Goal: Task Accomplishment & Management: Manage account settings

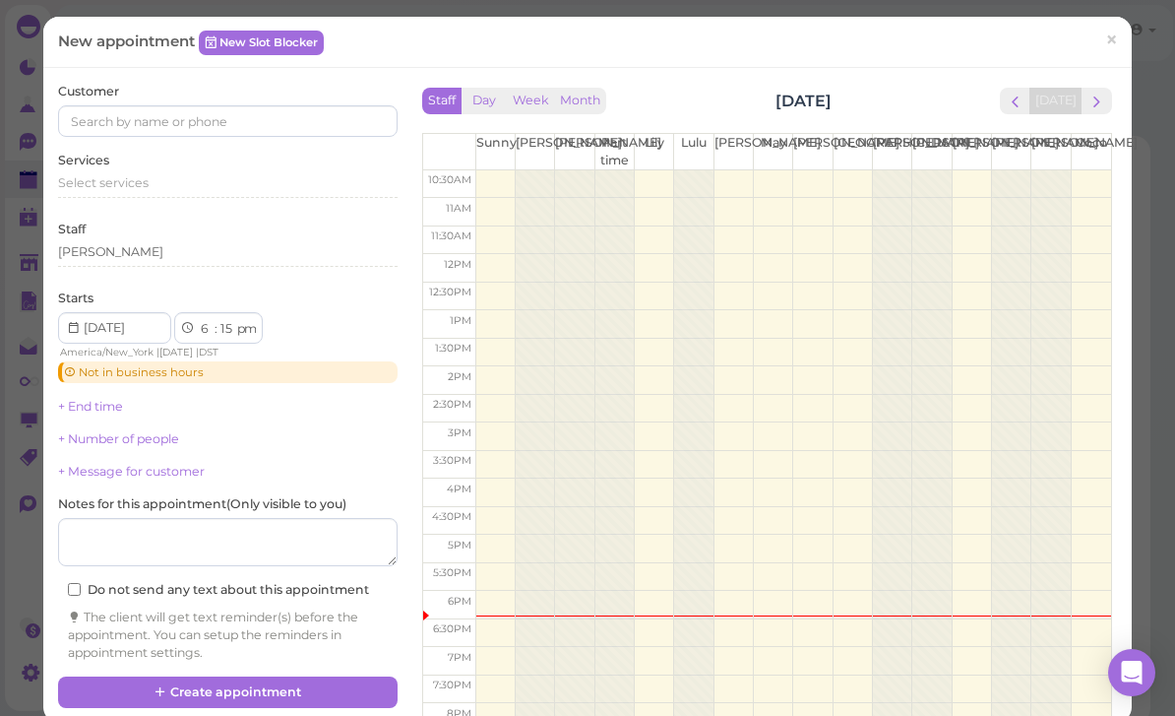
scroll to position [70, 0]
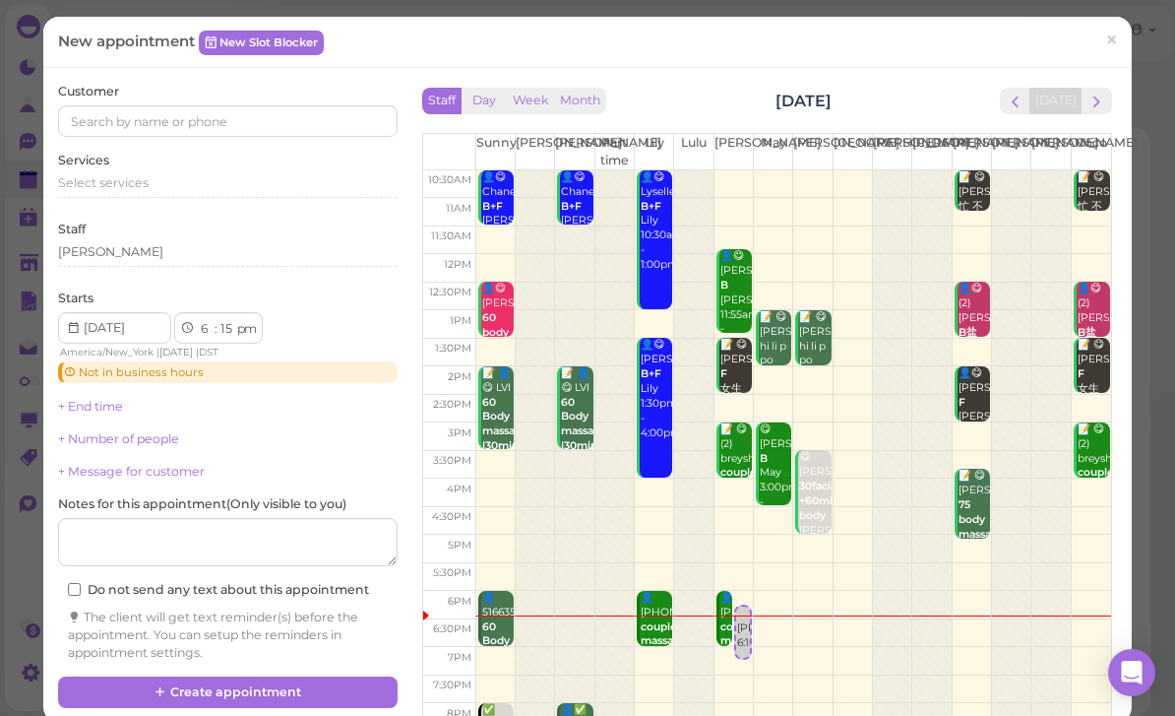
click at [1114, 50] on span "×" at bounding box center [1111, 41] width 13 height 28
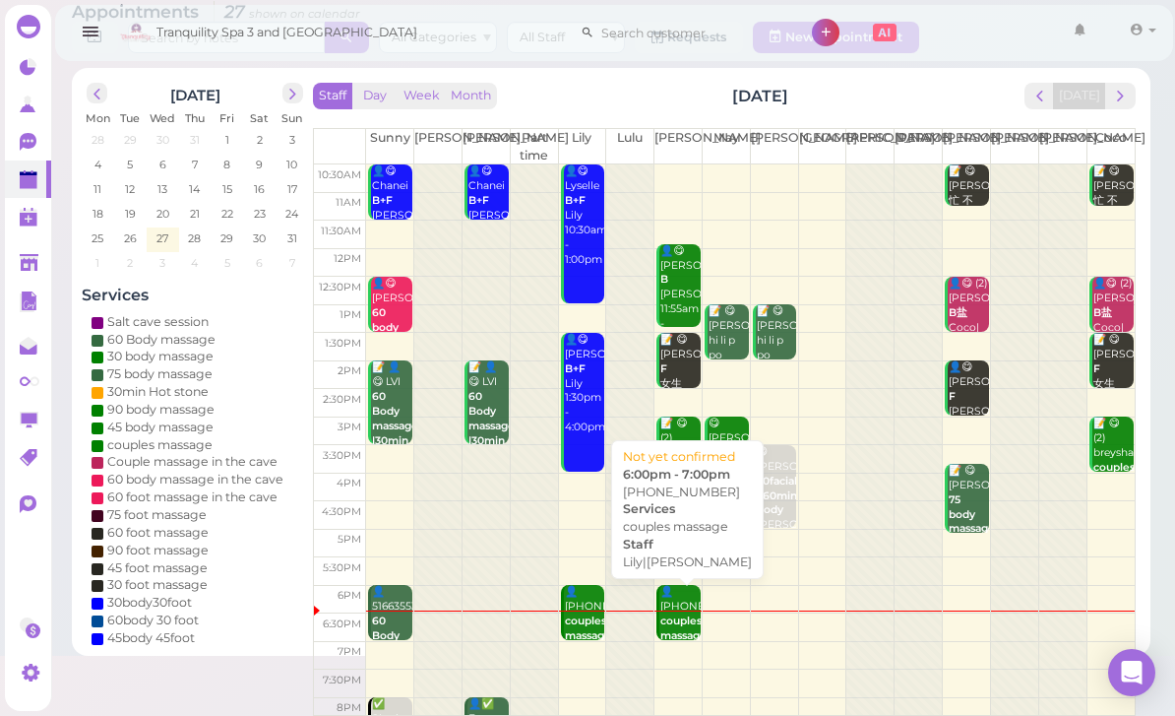
click at [681, 618] on b "couples massage" at bounding box center [683, 628] width 46 height 28
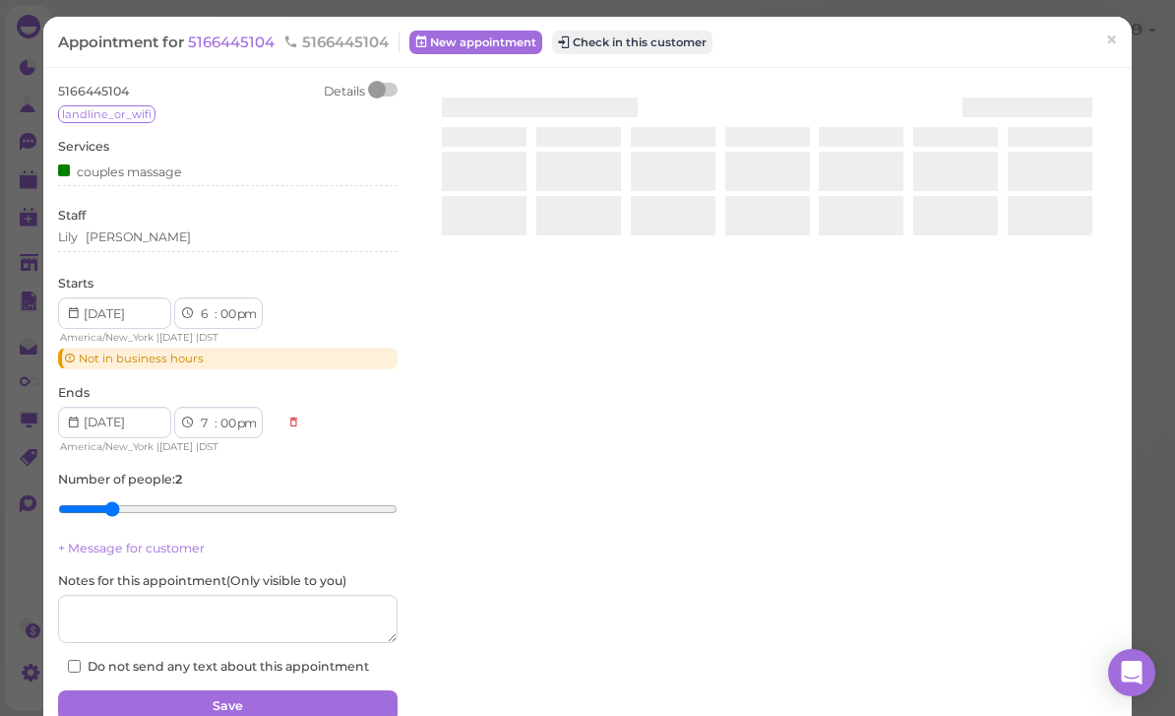
scroll to position [63, 0]
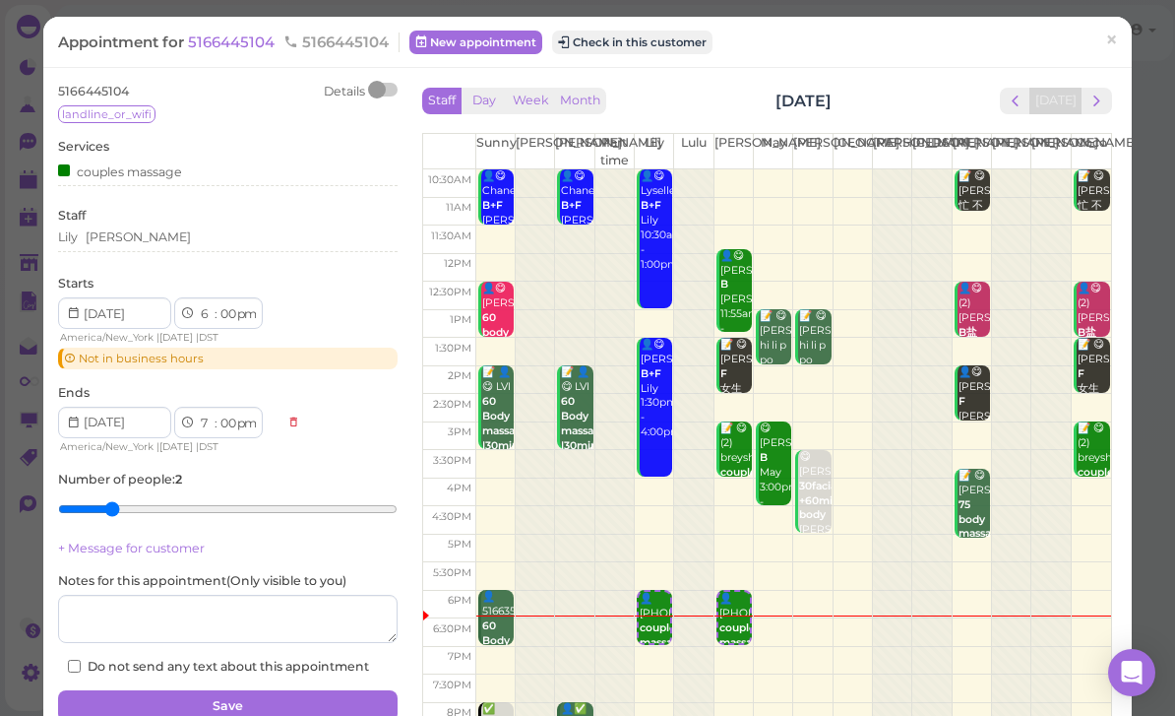
click at [639, 40] on button "Check in this customer" at bounding box center [632, 43] width 160 height 24
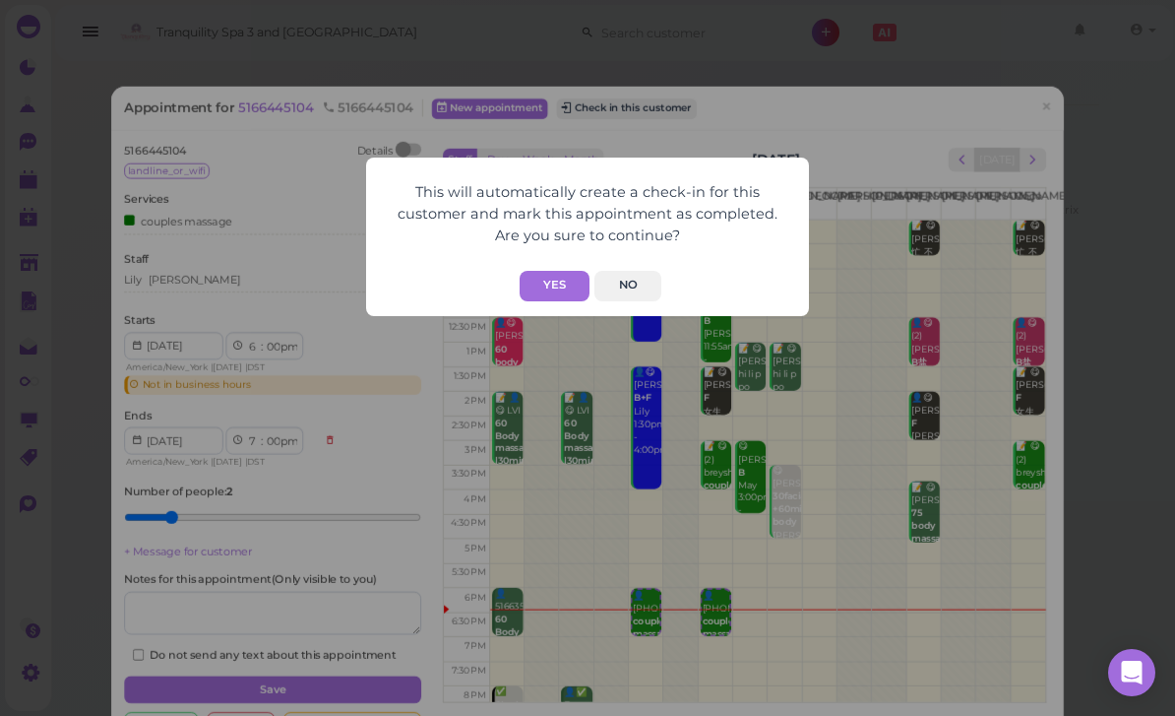
click at [542, 292] on button "Yes" at bounding box center [555, 286] width 70 height 31
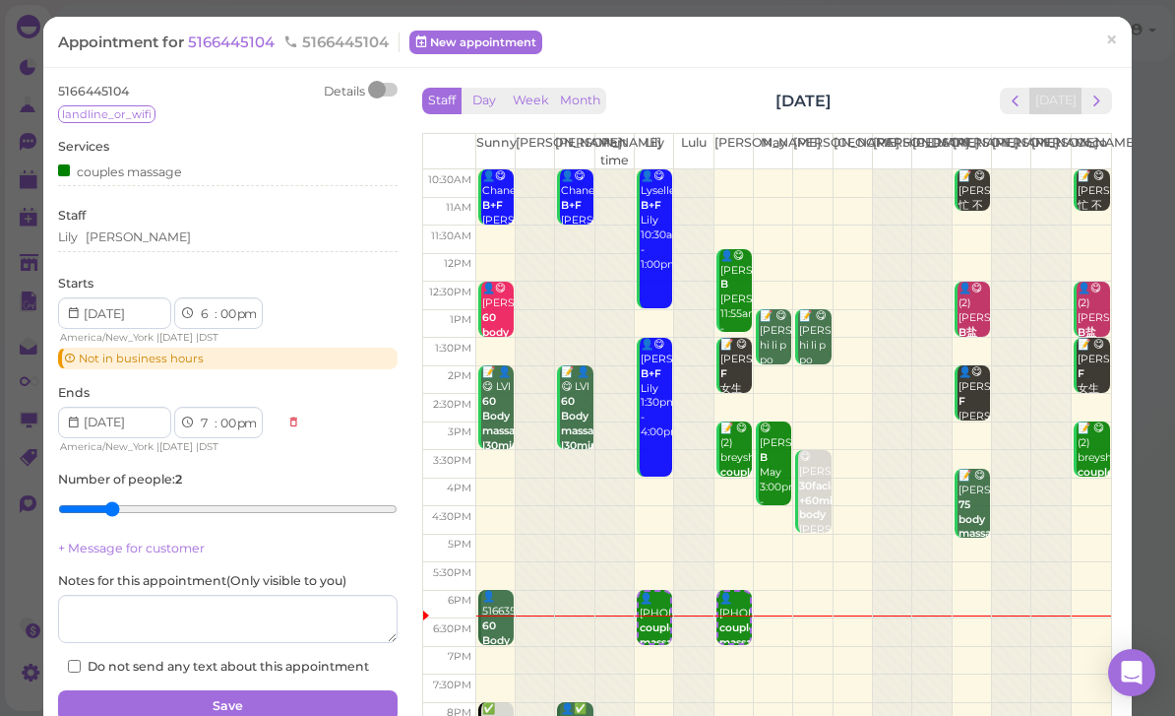
click at [1107, 49] on span "×" at bounding box center [1111, 41] width 13 height 28
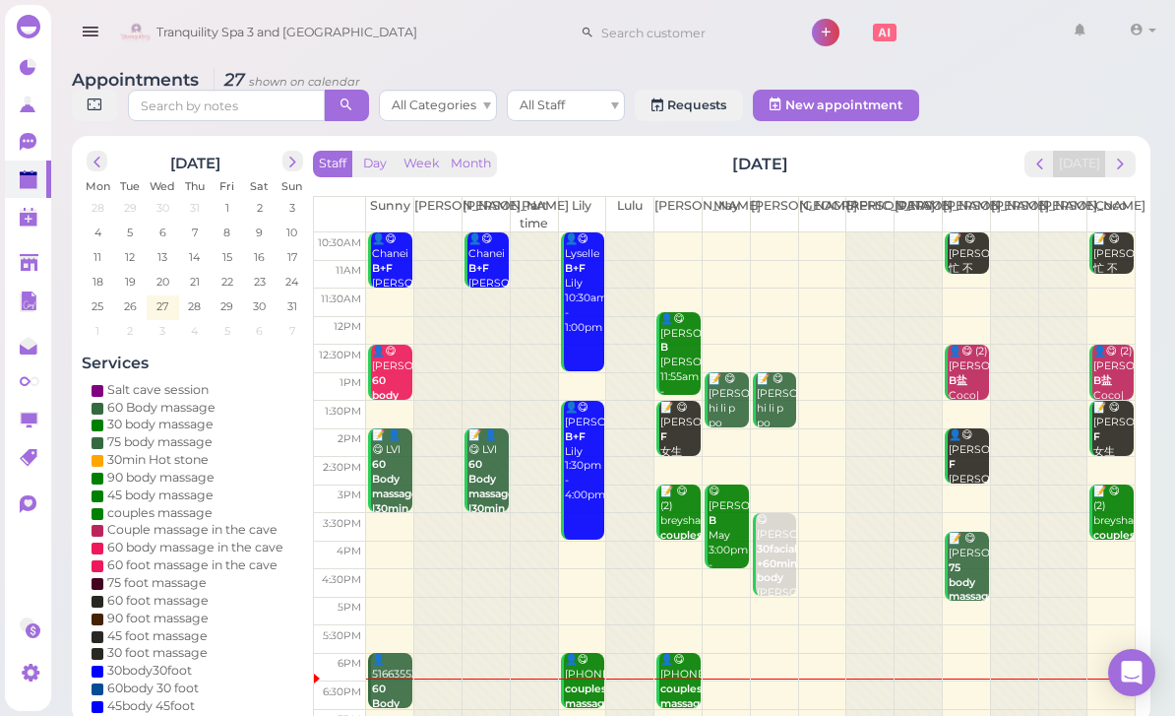
click at [1120, 169] on span "next" at bounding box center [1120, 164] width 19 height 19
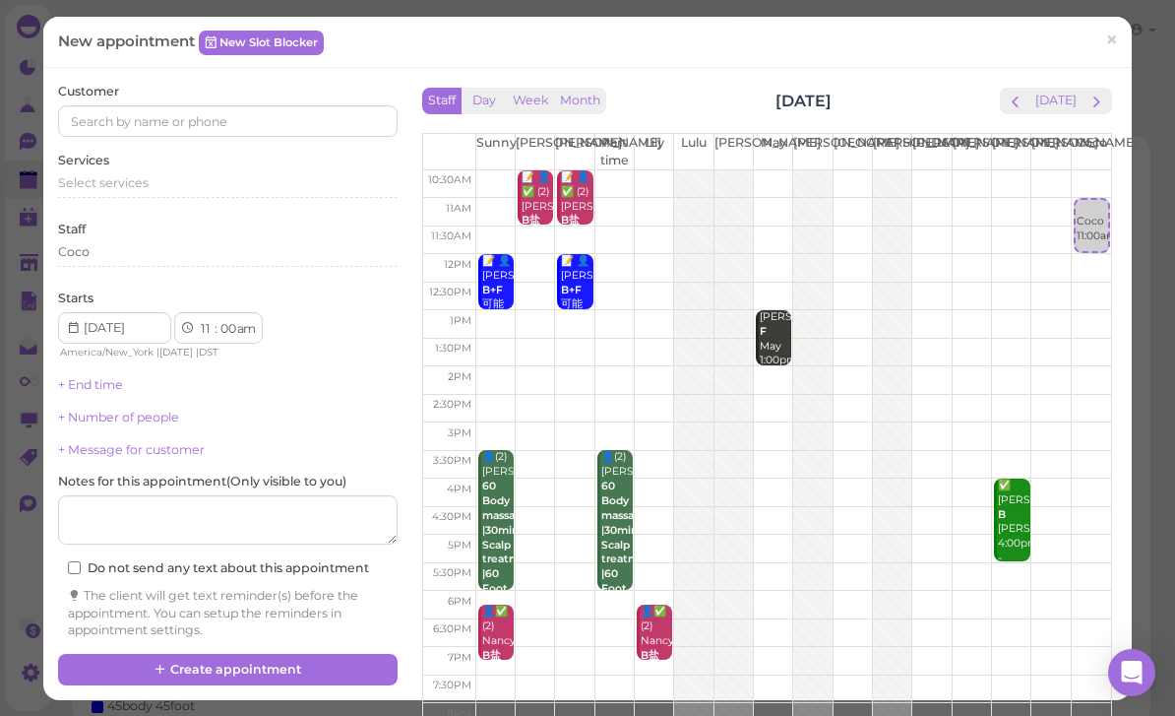
select select "12"
select select "pm"
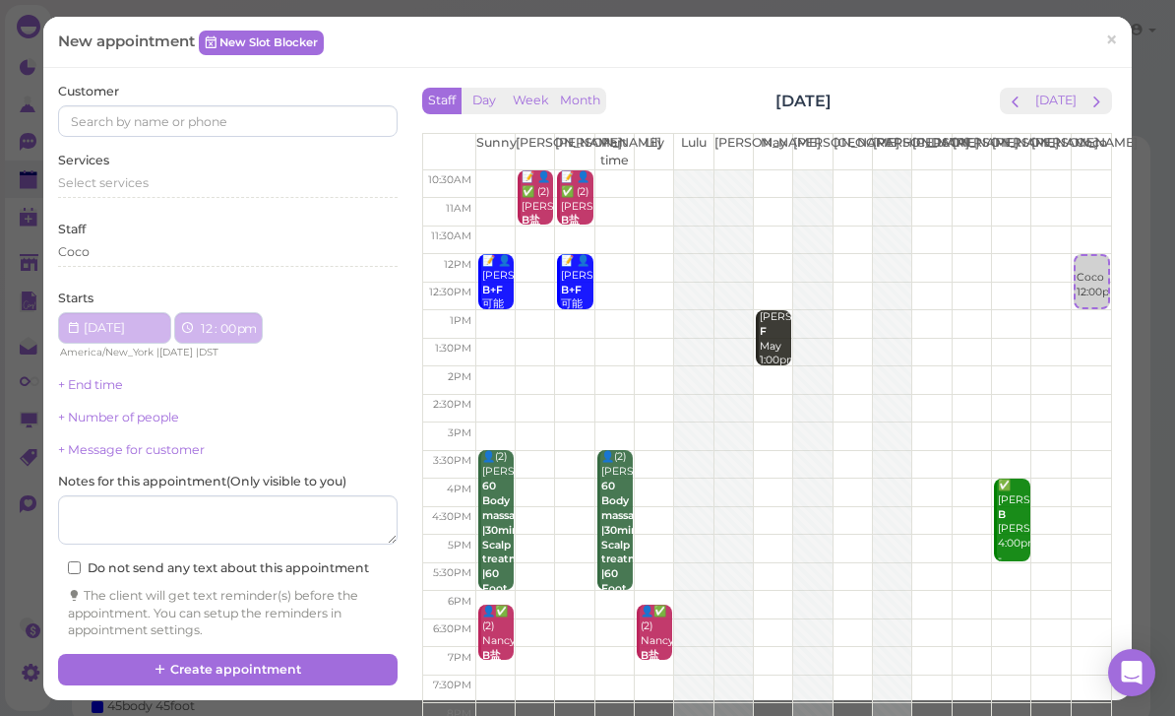
click at [1100, 328] on td at bounding box center [793, 324] width 636 height 29
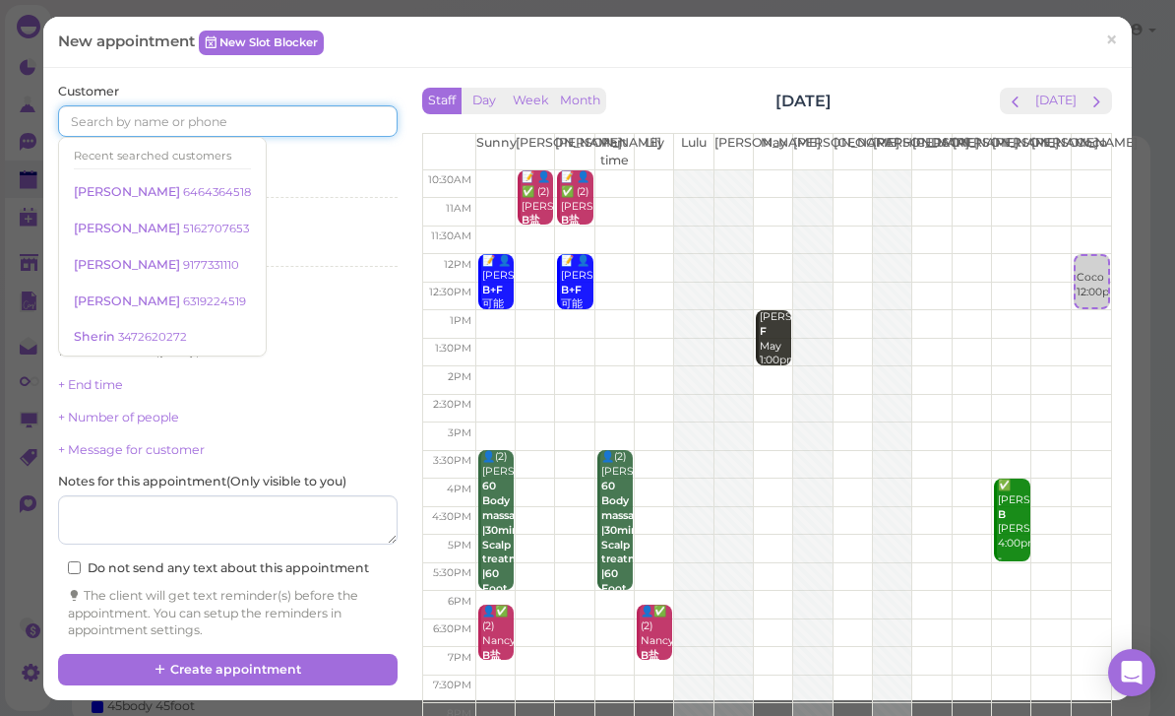
scroll to position [63, 0]
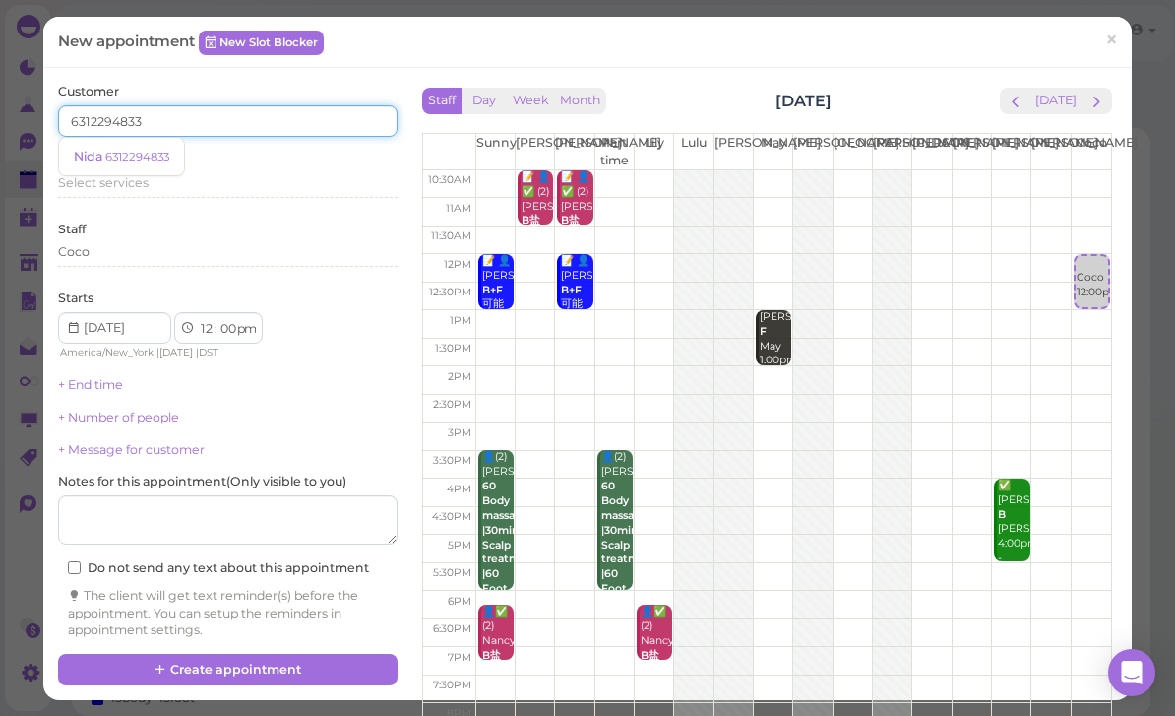
type input "6312294833"
click at [115, 156] on small "6312294833" at bounding box center [137, 157] width 64 height 14
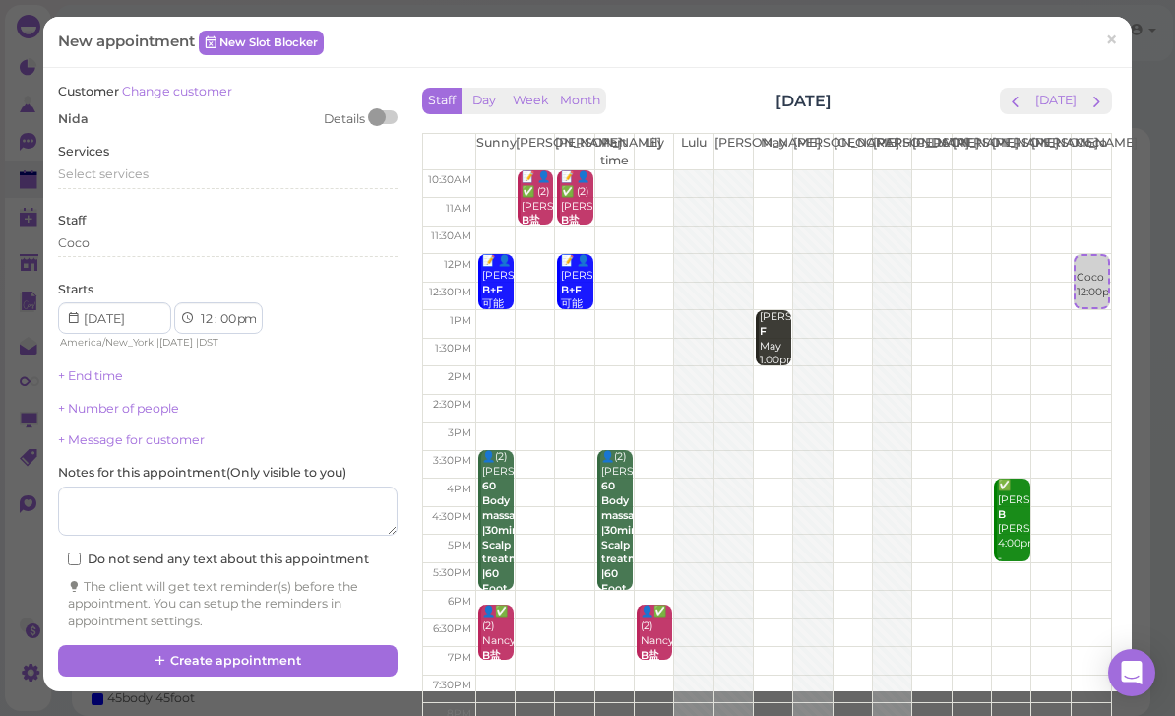
click at [129, 166] on span "Select services" at bounding box center [103, 173] width 91 height 15
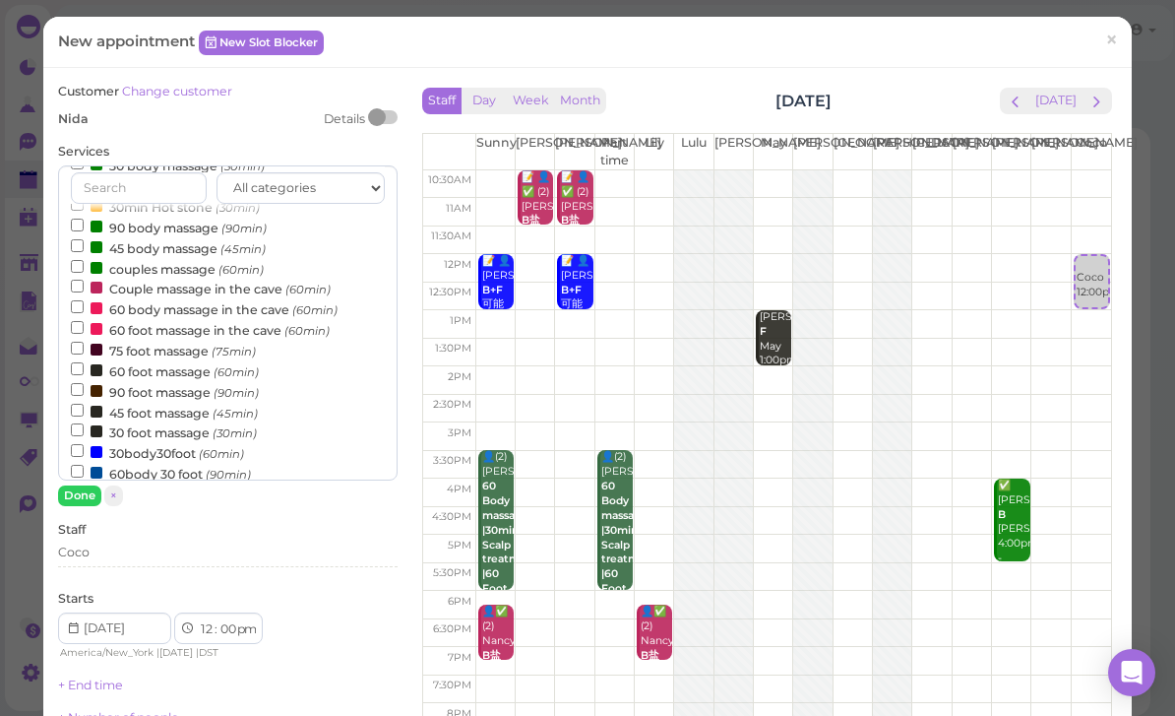
scroll to position [108, 0]
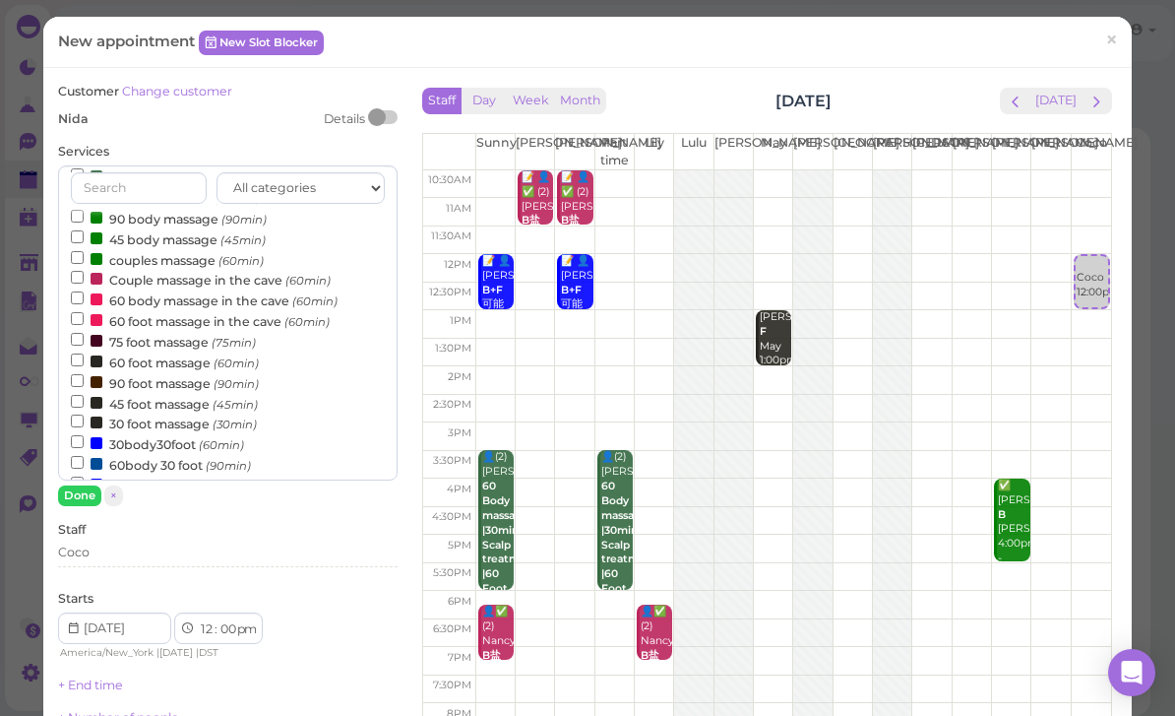
click at [161, 393] on label "45 foot massage (45min)" at bounding box center [164, 403] width 187 height 21
click at [84, 395] on input "45 foot massage (45min)" at bounding box center [77, 401] width 13 height 13
click at [159, 557] on div "Coco" at bounding box center [228, 555] width 340 height 24
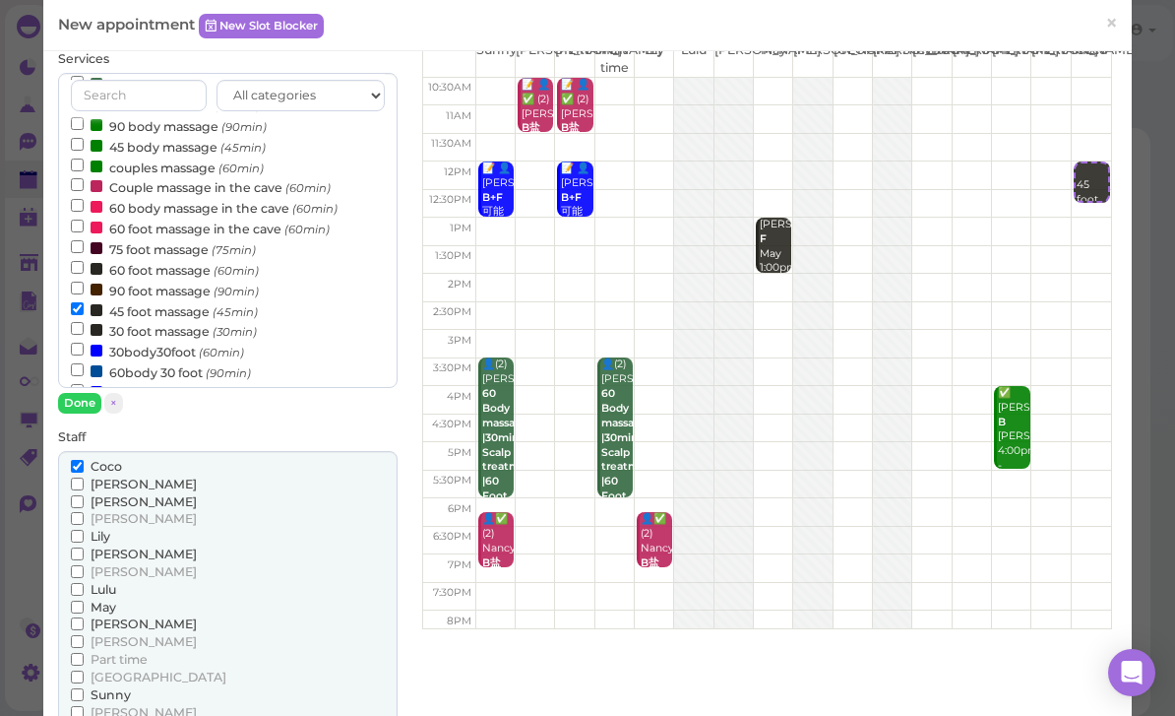
scroll to position [117, 0]
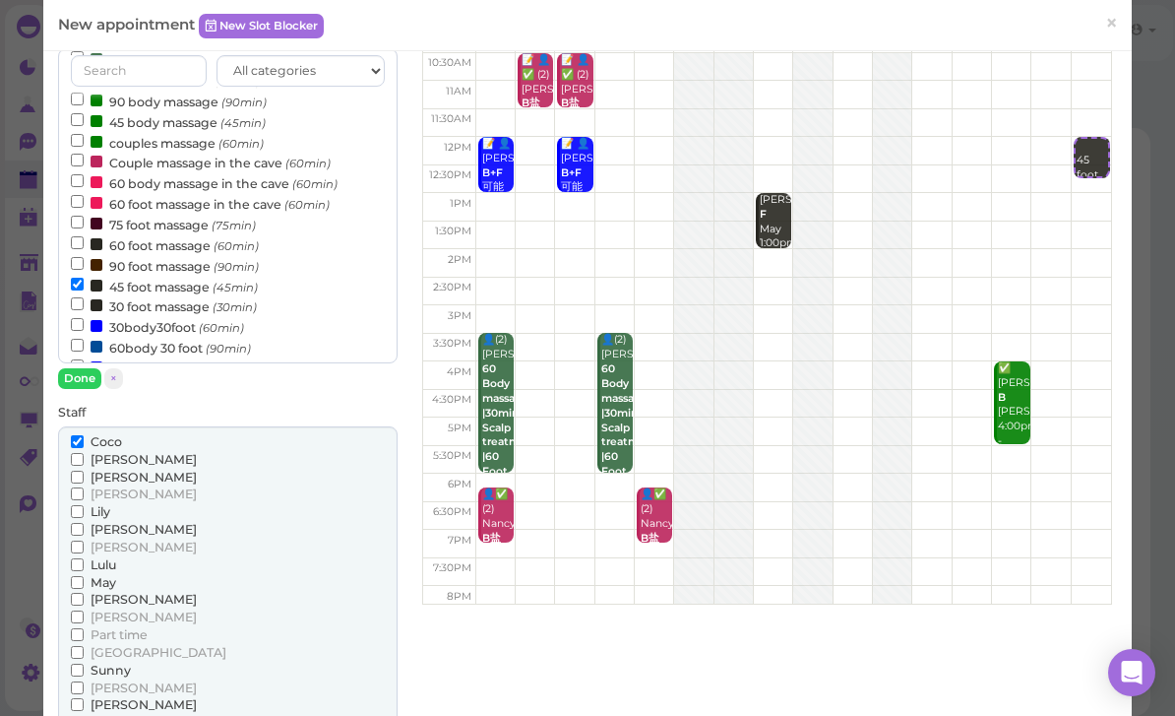
click at [109, 697] on span "[PERSON_NAME]" at bounding box center [144, 704] width 106 height 15
click at [84, 698] on input "[PERSON_NAME]" at bounding box center [77, 704] width 13 height 13
click at [103, 680] on span "[PERSON_NAME]" at bounding box center [144, 687] width 106 height 15
click at [84, 681] on input "[PERSON_NAME]" at bounding box center [77, 687] width 13 height 13
click at [112, 697] on span "[PERSON_NAME]" at bounding box center [144, 704] width 106 height 15
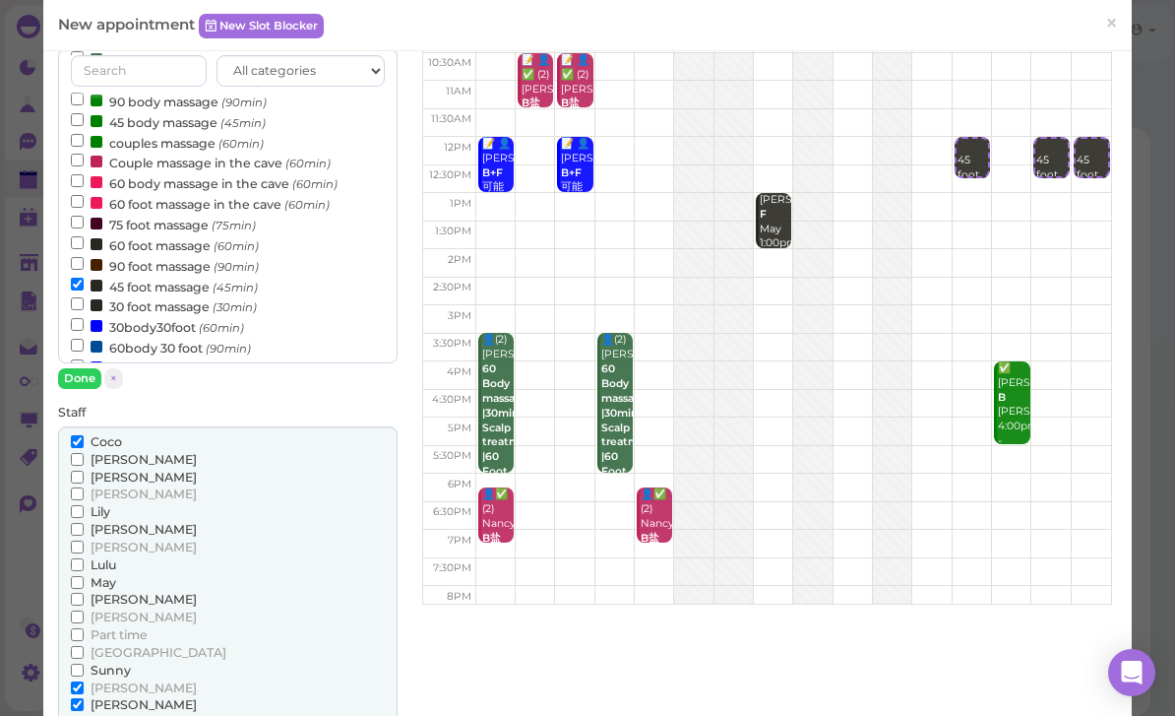
click at [84, 698] on input "[PERSON_NAME]" at bounding box center [77, 704] width 13 height 13
click at [114, 456] on span "[PERSON_NAME]" at bounding box center [144, 459] width 106 height 15
click at [84, 456] on input "[PERSON_NAME]" at bounding box center [77, 459] width 13 height 13
click at [92, 697] on span "[PERSON_NAME]" at bounding box center [144, 704] width 106 height 15
click at [84, 698] on input "[PERSON_NAME]" at bounding box center [77, 704] width 13 height 13
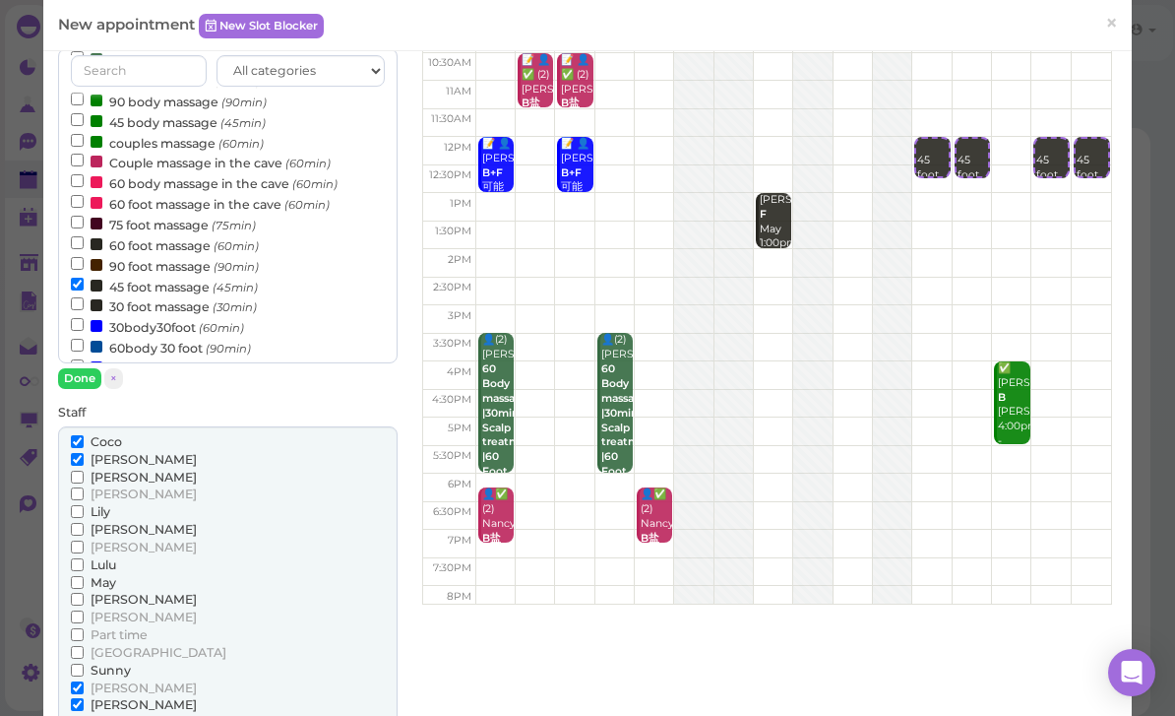
click at [75, 381] on button "Done" at bounding box center [79, 378] width 43 height 21
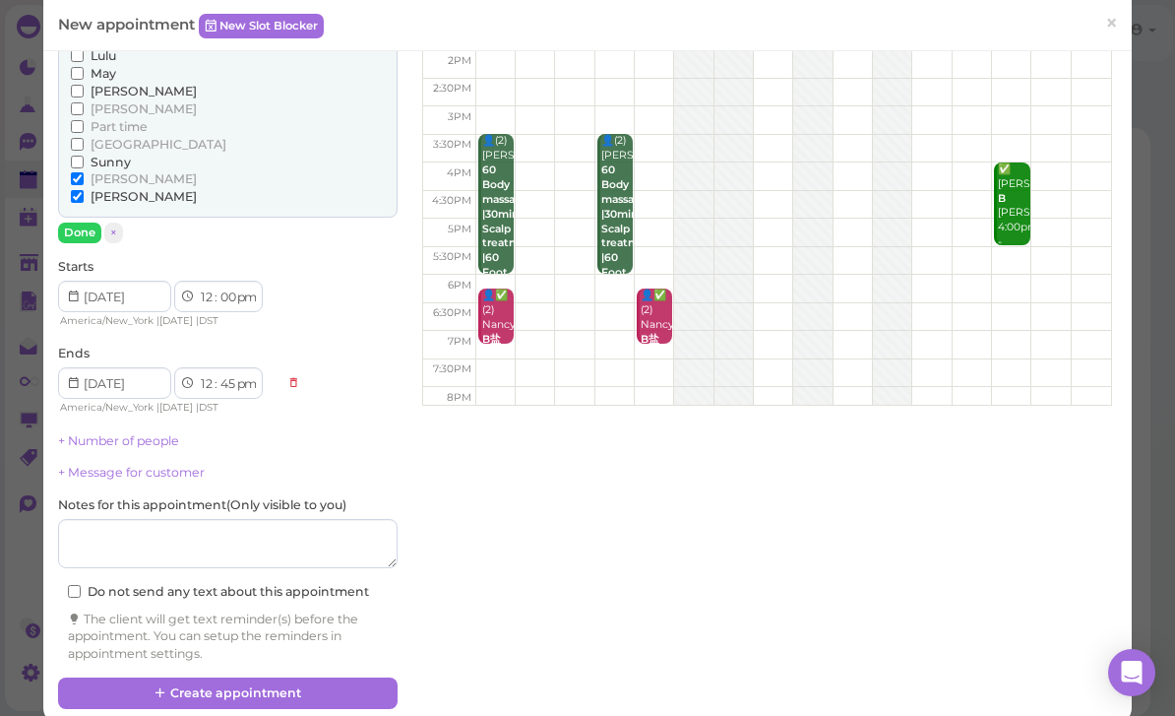
scroll to position [315, 0]
click at [164, 434] on link "+ Number of people" at bounding box center [118, 441] width 121 height 15
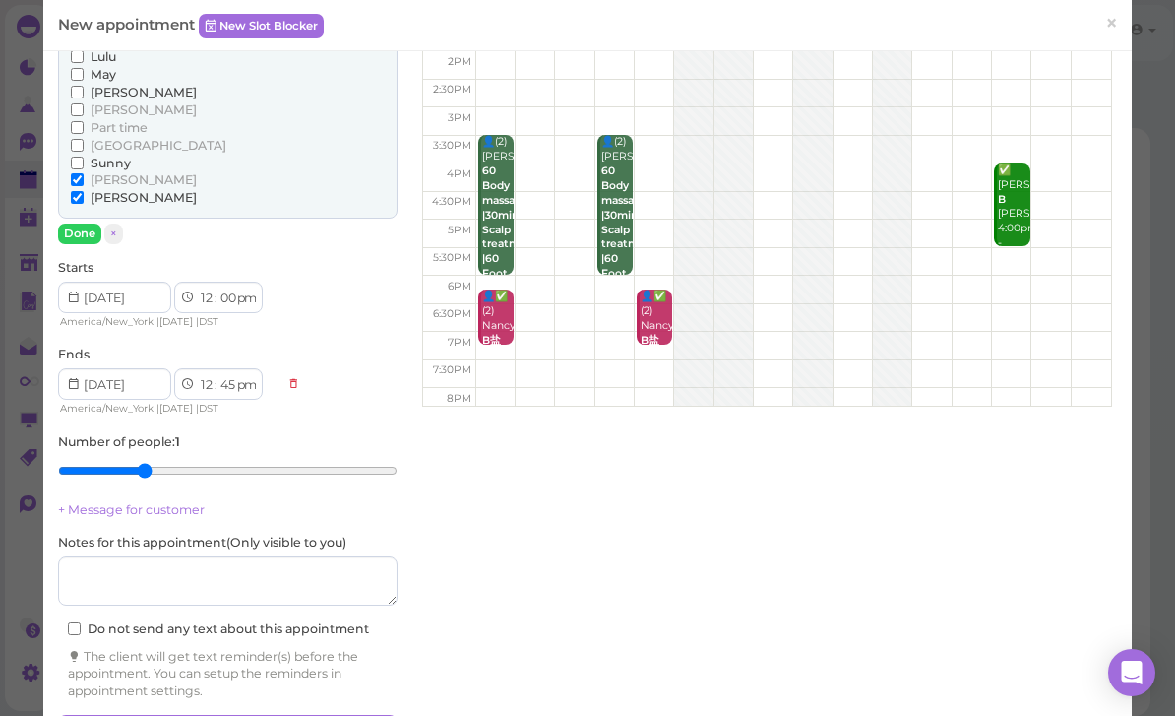
click at [157, 455] on input "range" at bounding box center [228, 470] width 340 height 31
type input "4"
click at [165, 457] on input "range" at bounding box center [228, 470] width 340 height 31
click at [217, 715] on button "Create appointment" at bounding box center [228, 730] width 340 height 31
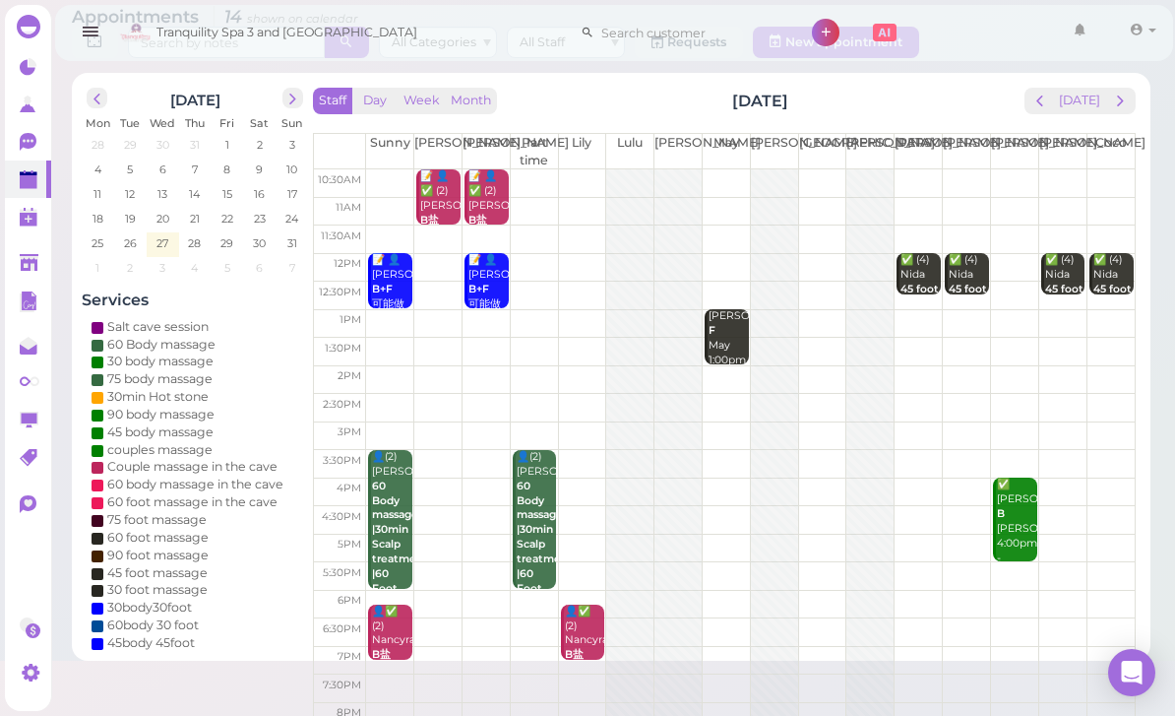
click at [1049, 93] on span "prev" at bounding box center [1039, 101] width 19 height 19
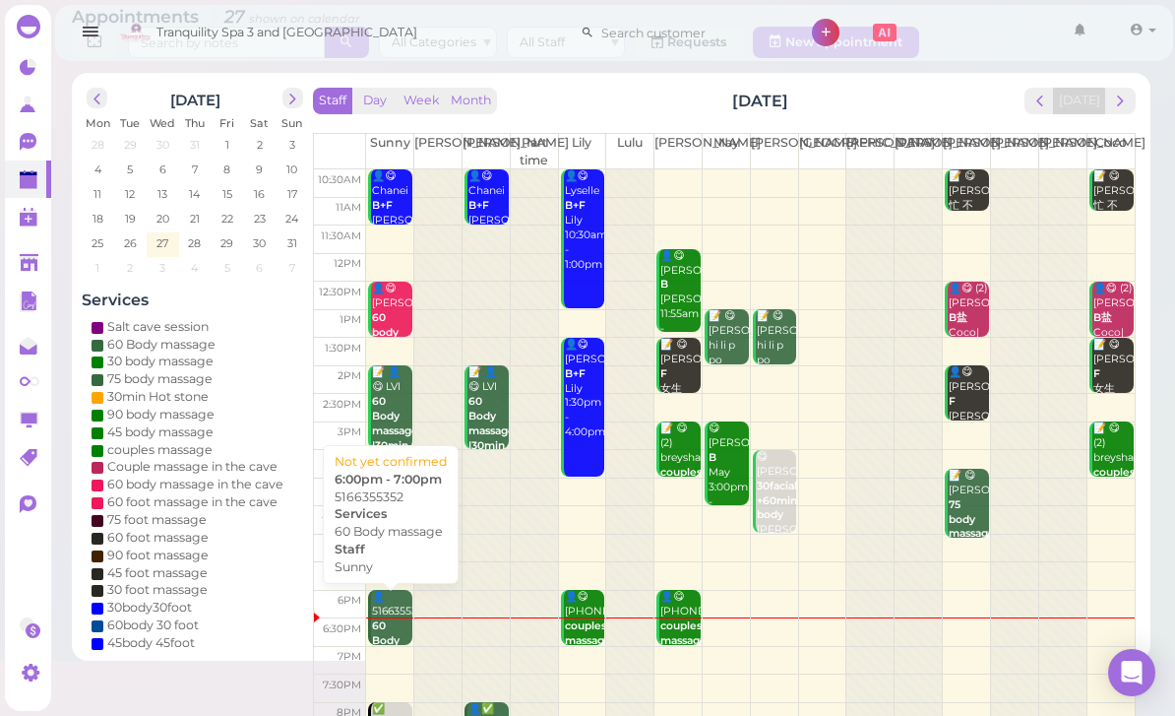
click at [392, 626] on div "👤5166355352 60 Body massage Sunny 6:00pm - 7:00pm" at bounding box center [391, 656] width 41 height 132
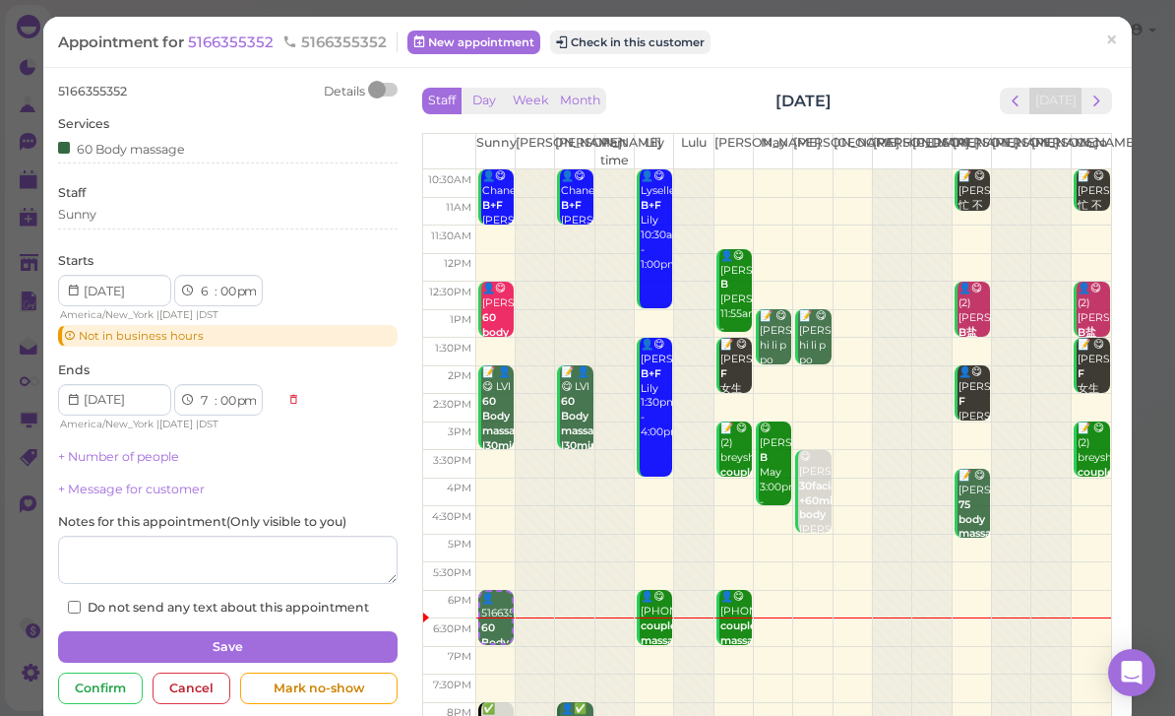
click at [663, 90] on div "Staff Day Week Month [DATE] [DATE]" at bounding box center [767, 101] width 690 height 27
click at [647, 111] on div "Staff Day Week Month [DATE] [DATE]" at bounding box center [767, 101] width 690 height 27
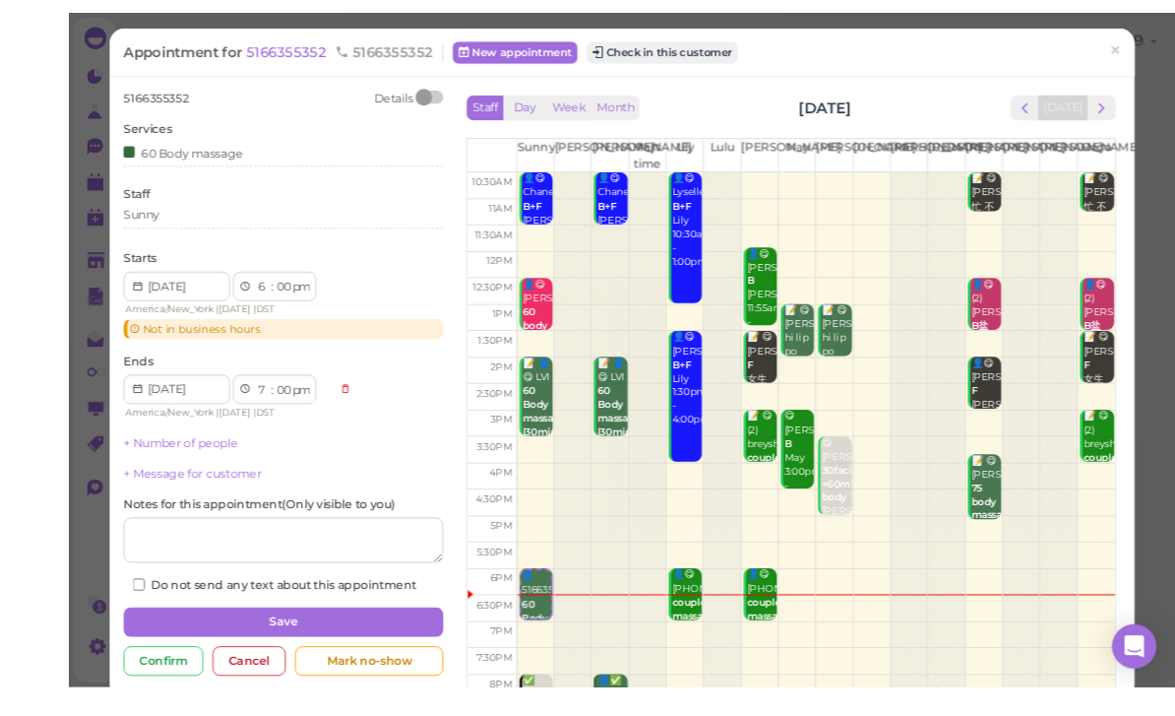
scroll to position [1, 0]
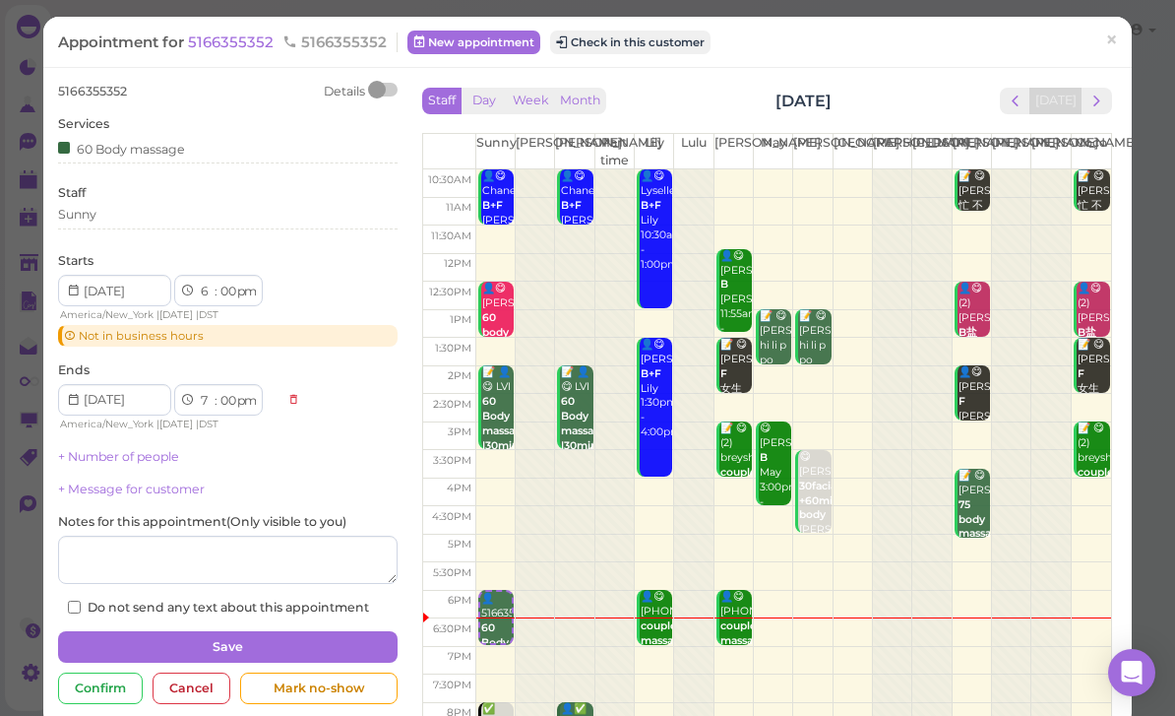
click at [635, 42] on button "Check in this customer" at bounding box center [630, 43] width 160 height 24
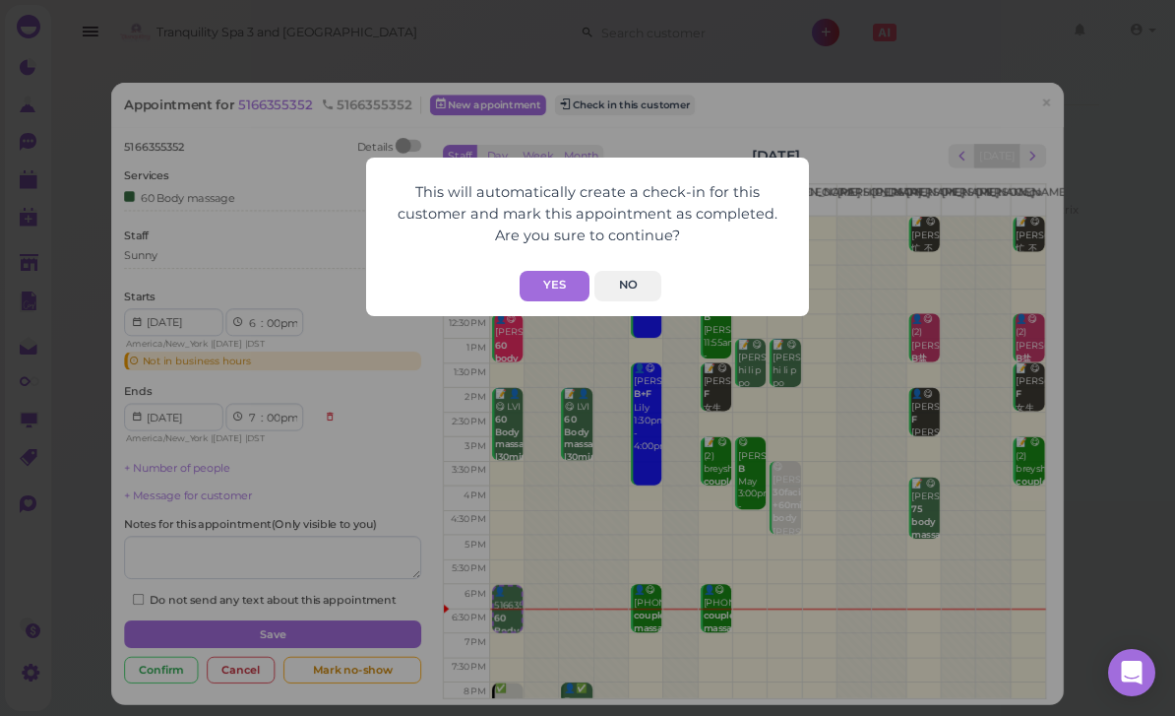
click at [559, 285] on button "Yes" at bounding box center [555, 286] width 70 height 31
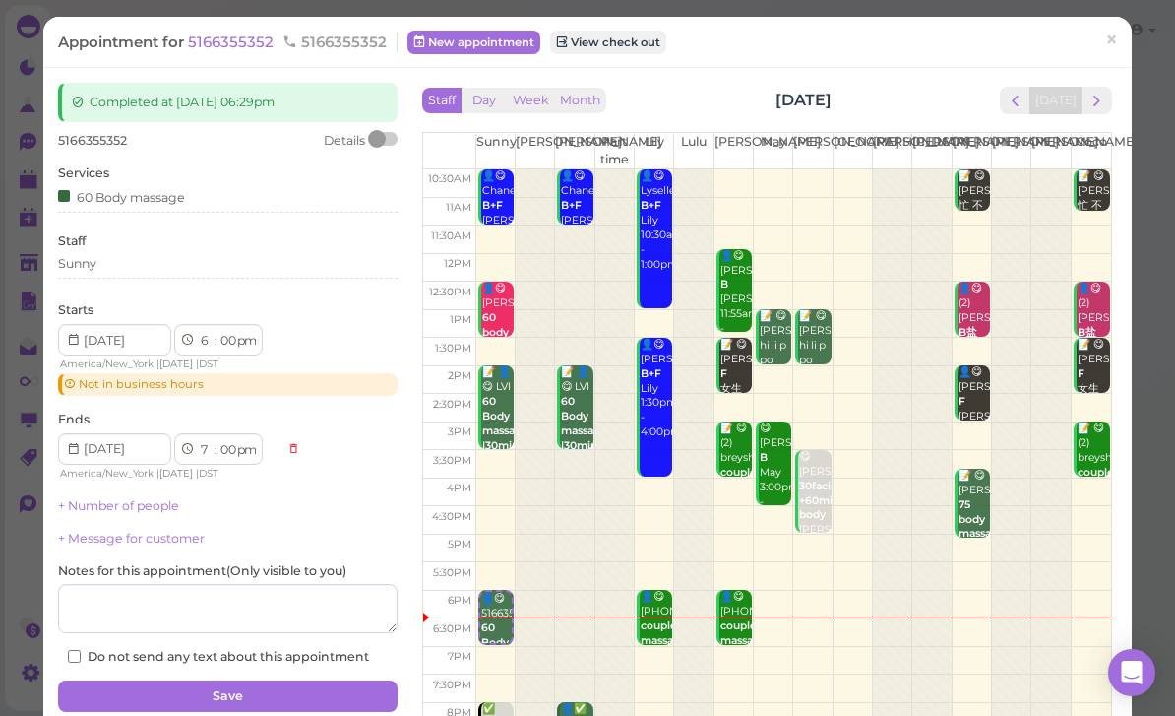
click at [1114, 48] on span "×" at bounding box center [1111, 41] width 13 height 28
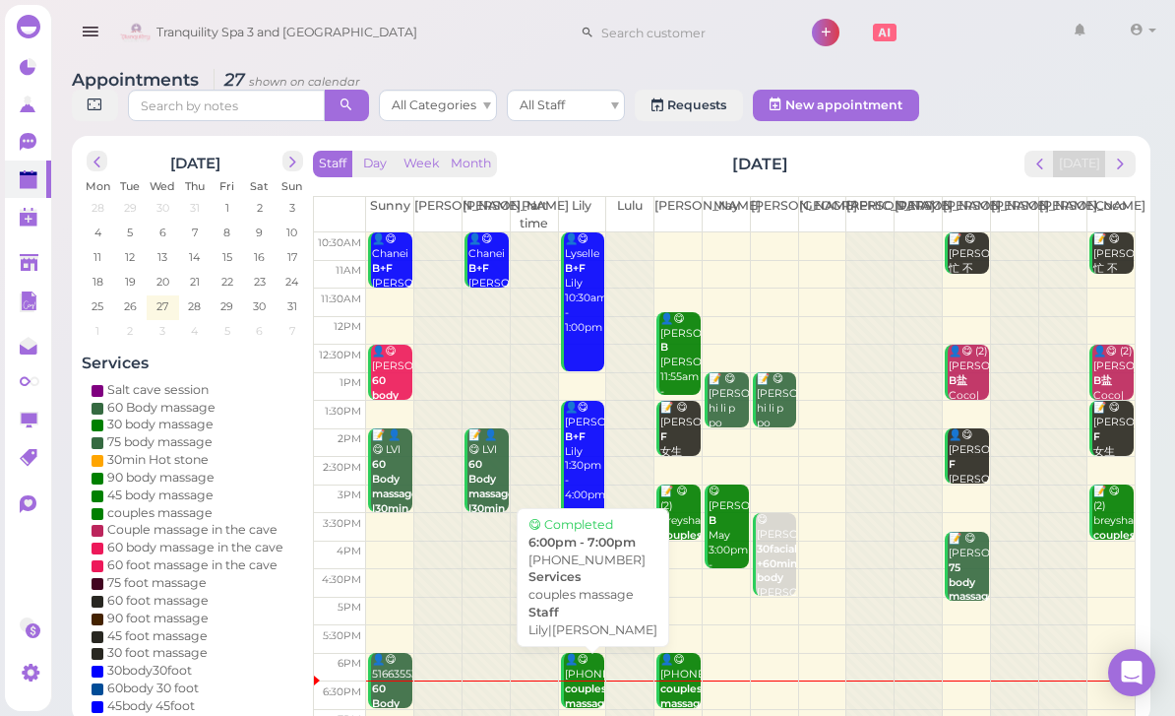
click at [591, 686] on div "👤😋 [PHONE_NUMBER] couples massage Lily|[PERSON_NAME] 6:00pm - 7:00pm" at bounding box center [584, 719] width 41 height 132
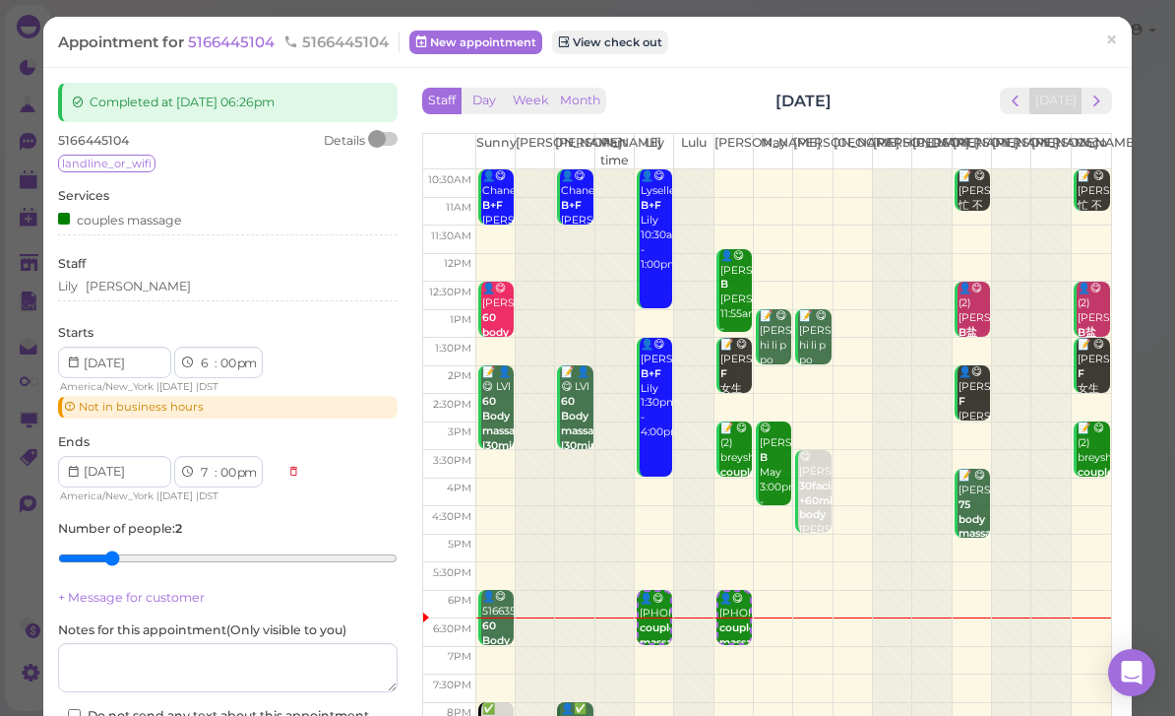
click at [261, 38] on span "5166445104" at bounding box center [233, 41] width 91 height 19
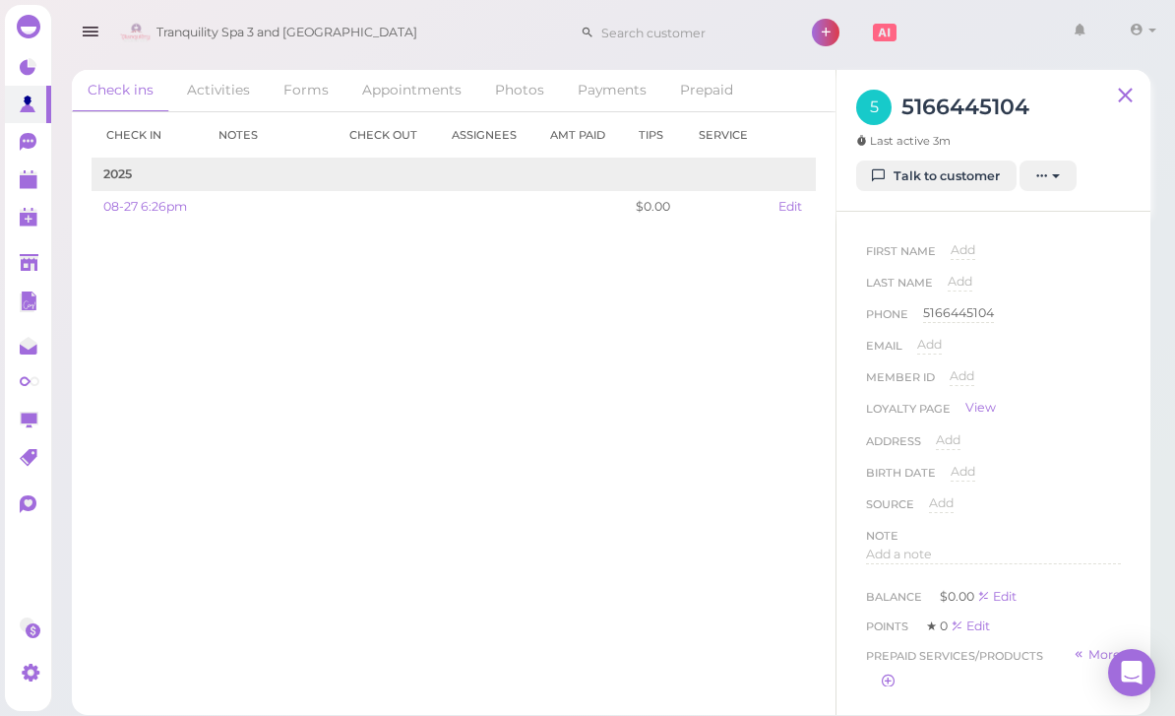
click at [966, 310] on div "5166445104" at bounding box center [958, 313] width 71 height 19
click at [1061, 323] on input "5166445104" at bounding box center [1022, 319] width 198 height 30
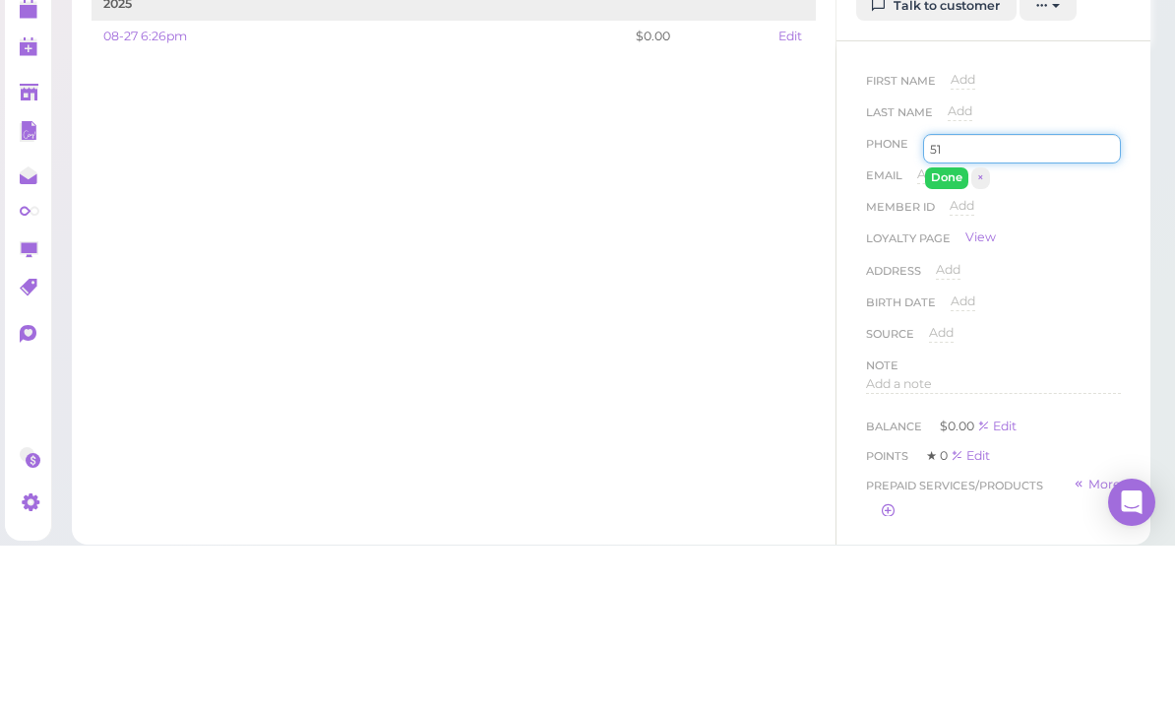
type input "5"
type input "7186445104"
click at [992, 241] on div "First Name Add" at bounding box center [993, 256] width 255 height 31
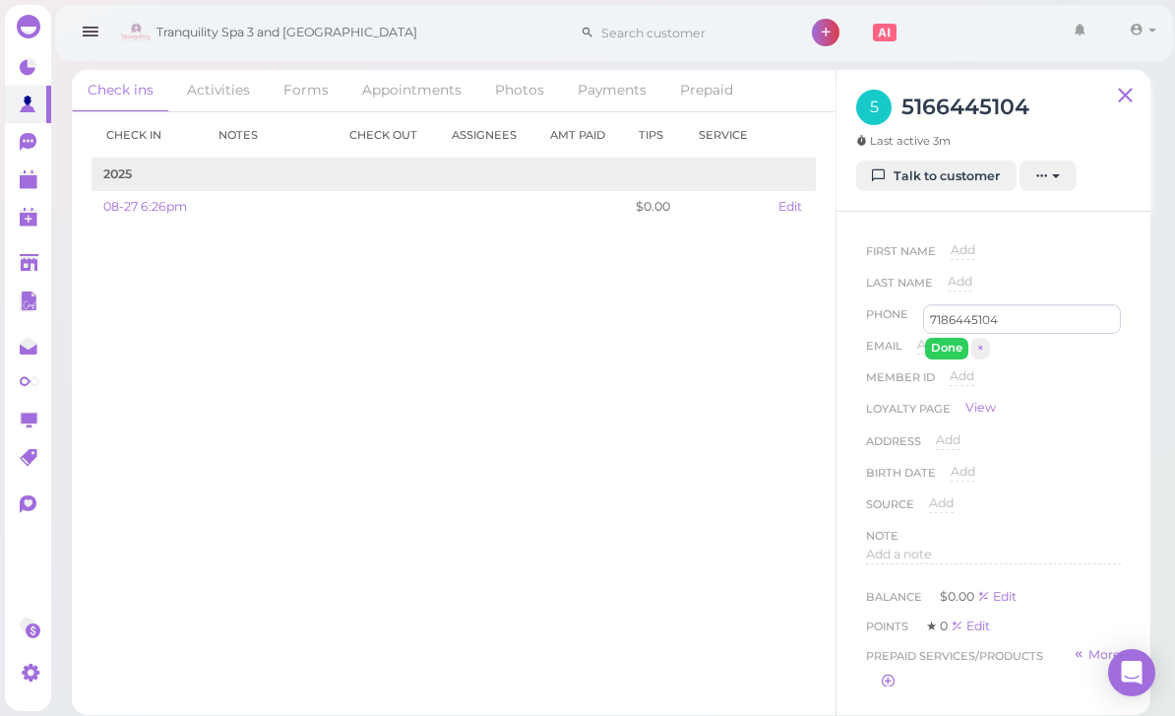
click at [971, 274] on span "Add" at bounding box center [960, 281] width 25 height 15
click at [1031, 273] on input at bounding box center [1034, 288] width 173 height 30
type input "Sure5"
type input "Jaws"
type input "[PERSON_NAME]"
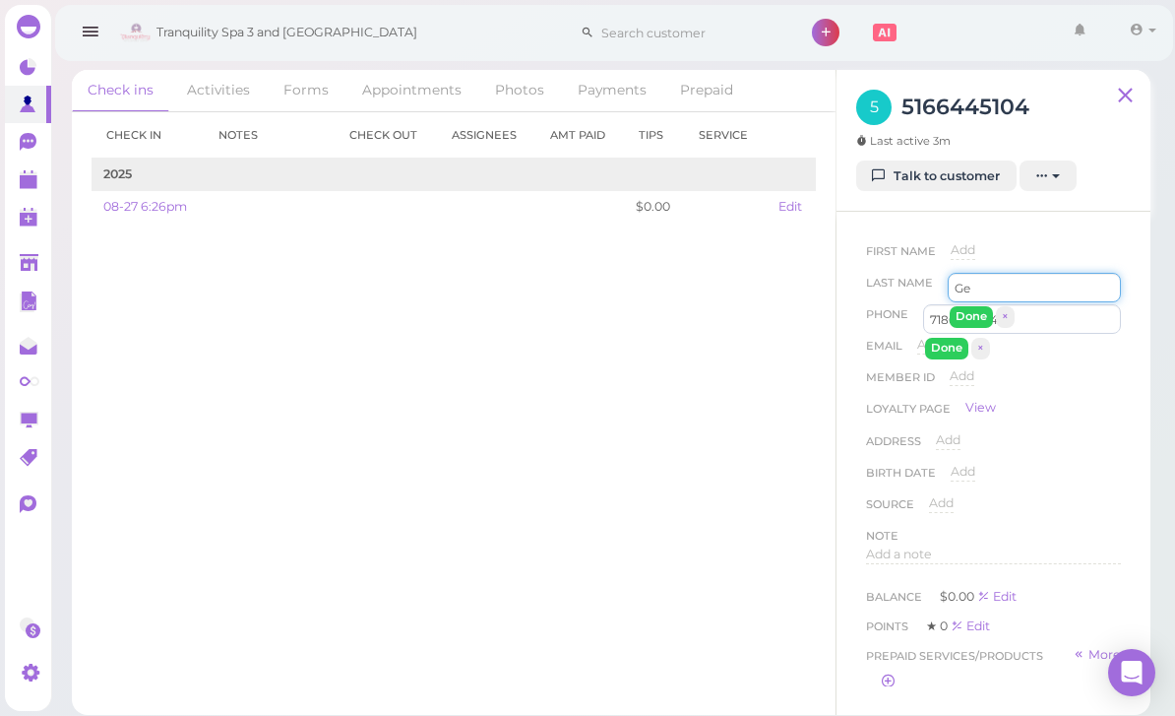
type input "G"
type input "[PERSON_NAME]"
click at [975, 306] on button "Done" at bounding box center [971, 316] width 43 height 21
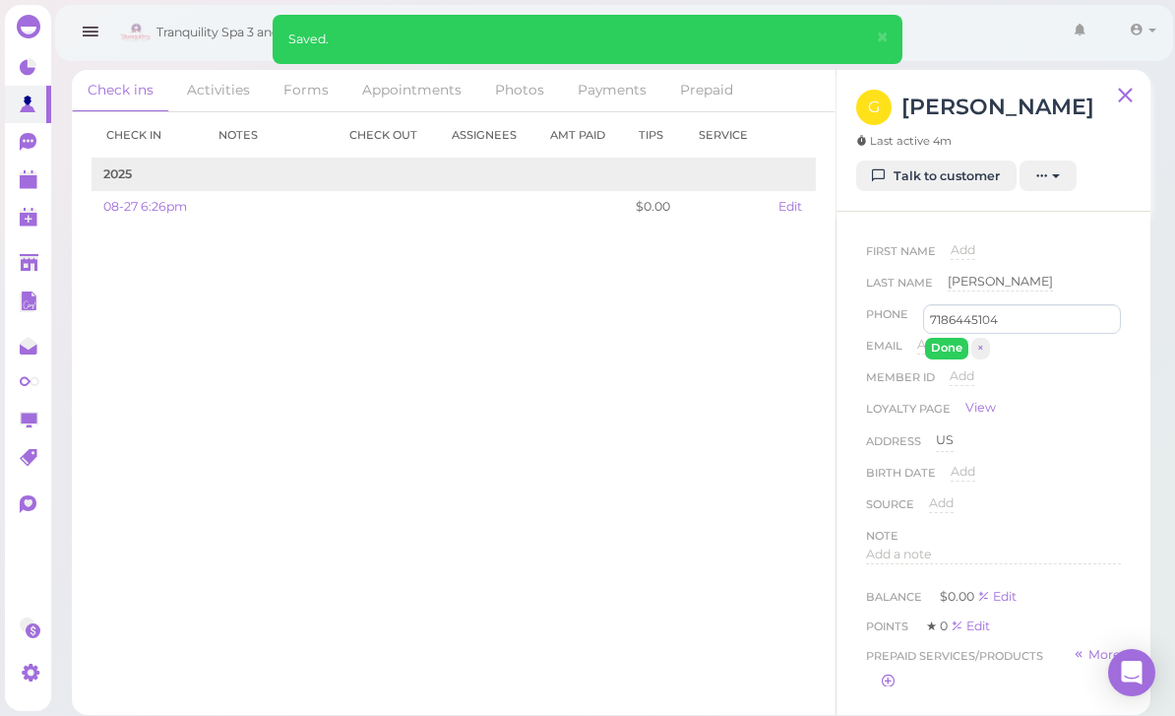
click at [938, 338] on button "Done" at bounding box center [946, 348] width 43 height 21
click at [24, 192] on link at bounding box center [28, 178] width 46 height 37
